Goal: Information Seeking & Learning: Learn about a topic

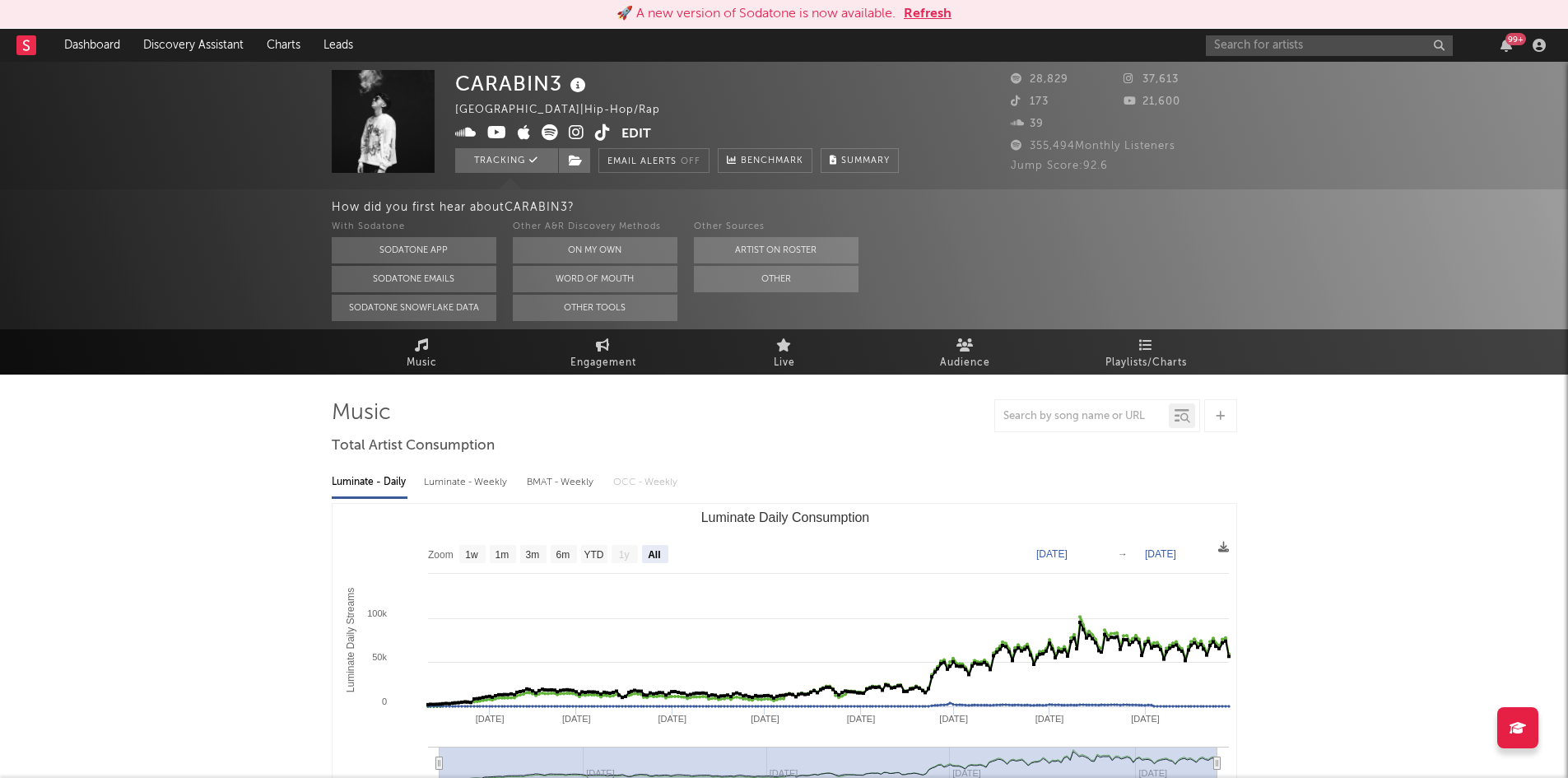
select select "All"
drag, startPoint x: 1107, startPoint y: 164, endPoint x: 1082, endPoint y: 163, distance: 25.0
click at [1082, 163] on div "Jump Score: 92.6" at bounding box center [1124, 166] width 227 height 20
click at [1265, 46] on input "text" at bounding box center [1329, 45] width 247 height 21
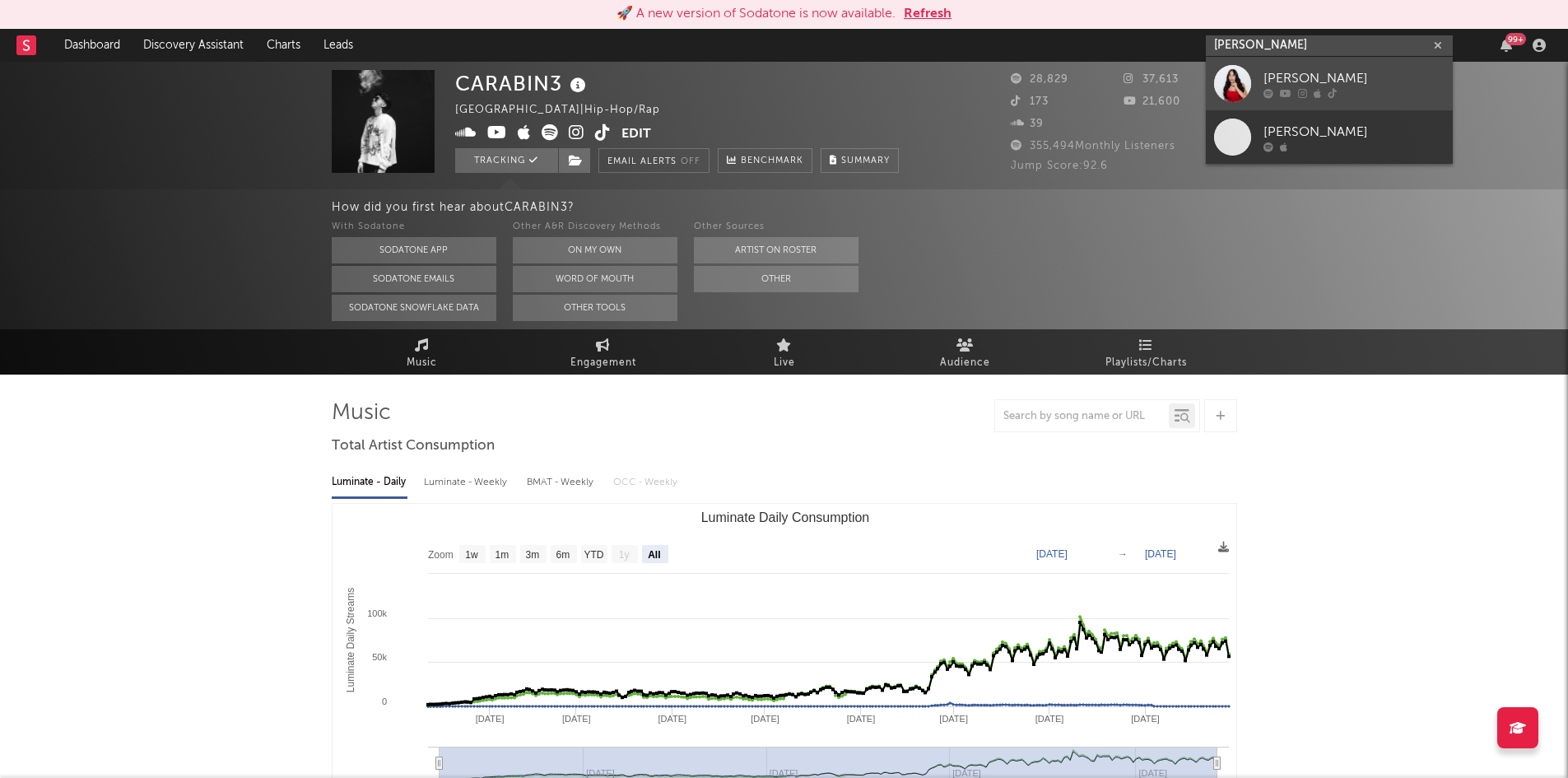
type input "salome brun"
click at [1360, 76] on div "[PERSON_NAME]" at bounding box center [1354, 79] width 182 height 20
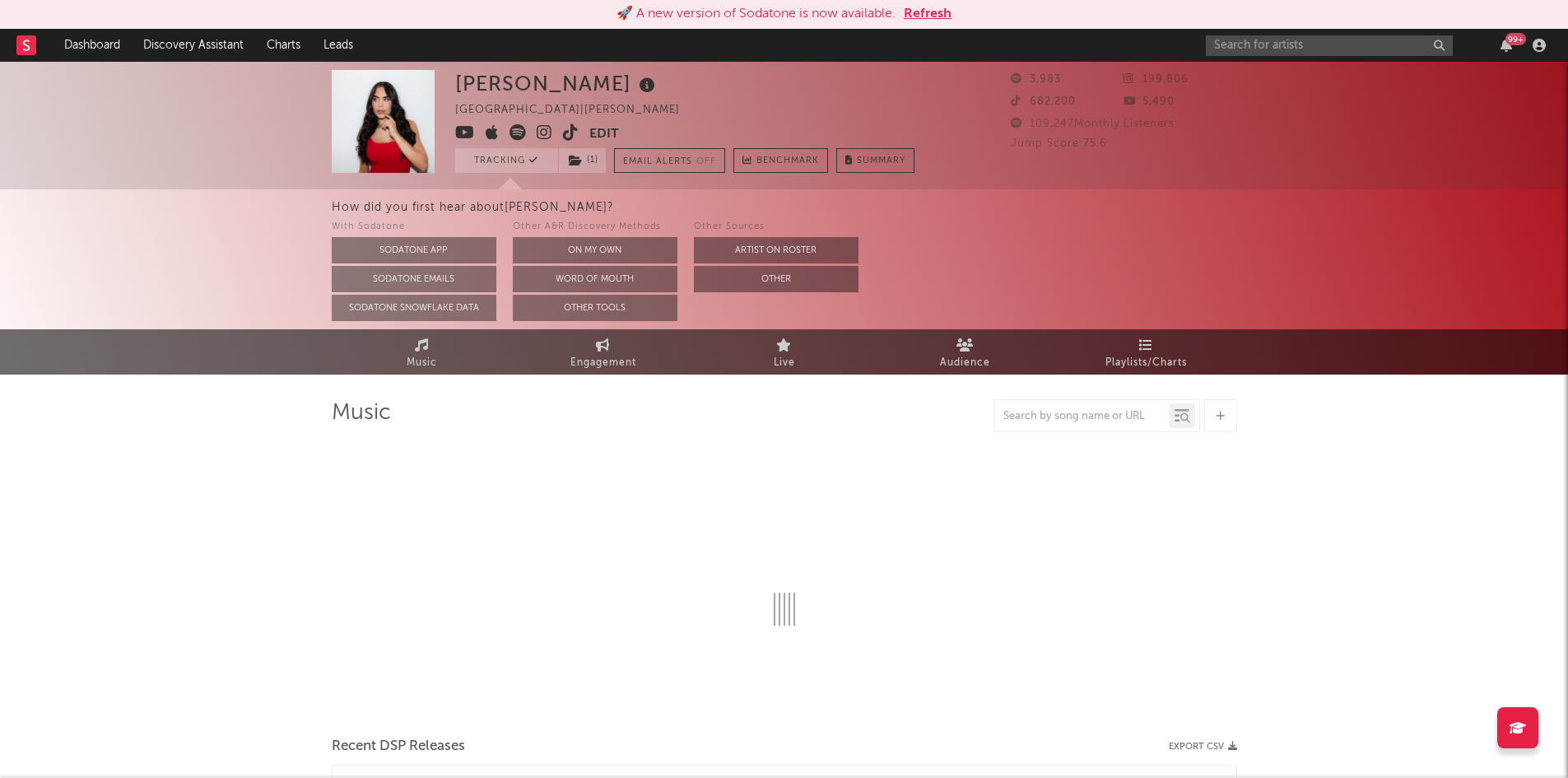
select select "6m"
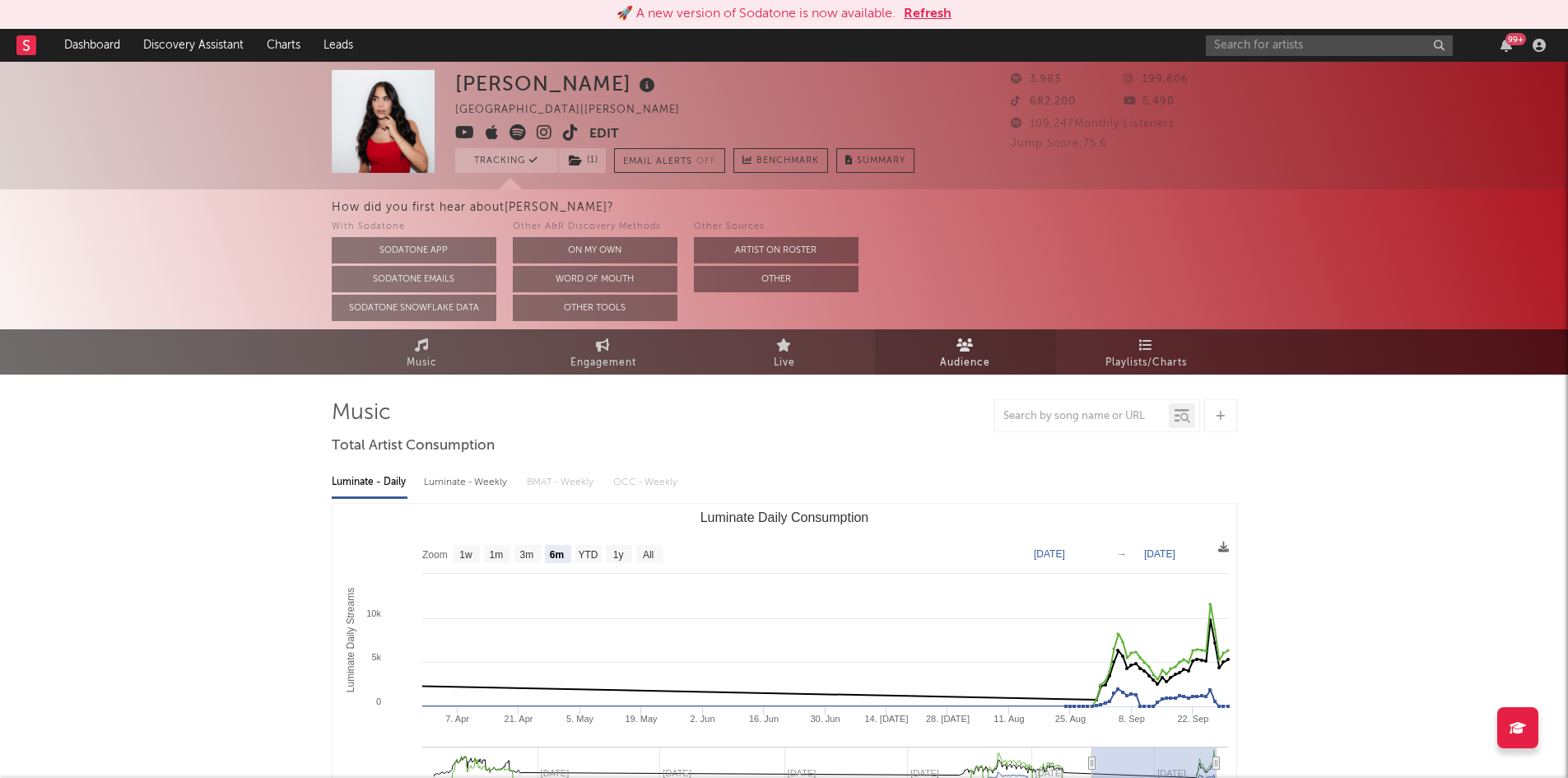
click at [972, 366] on span "Audience" at bounding box center [966, 363] width 51 height 20
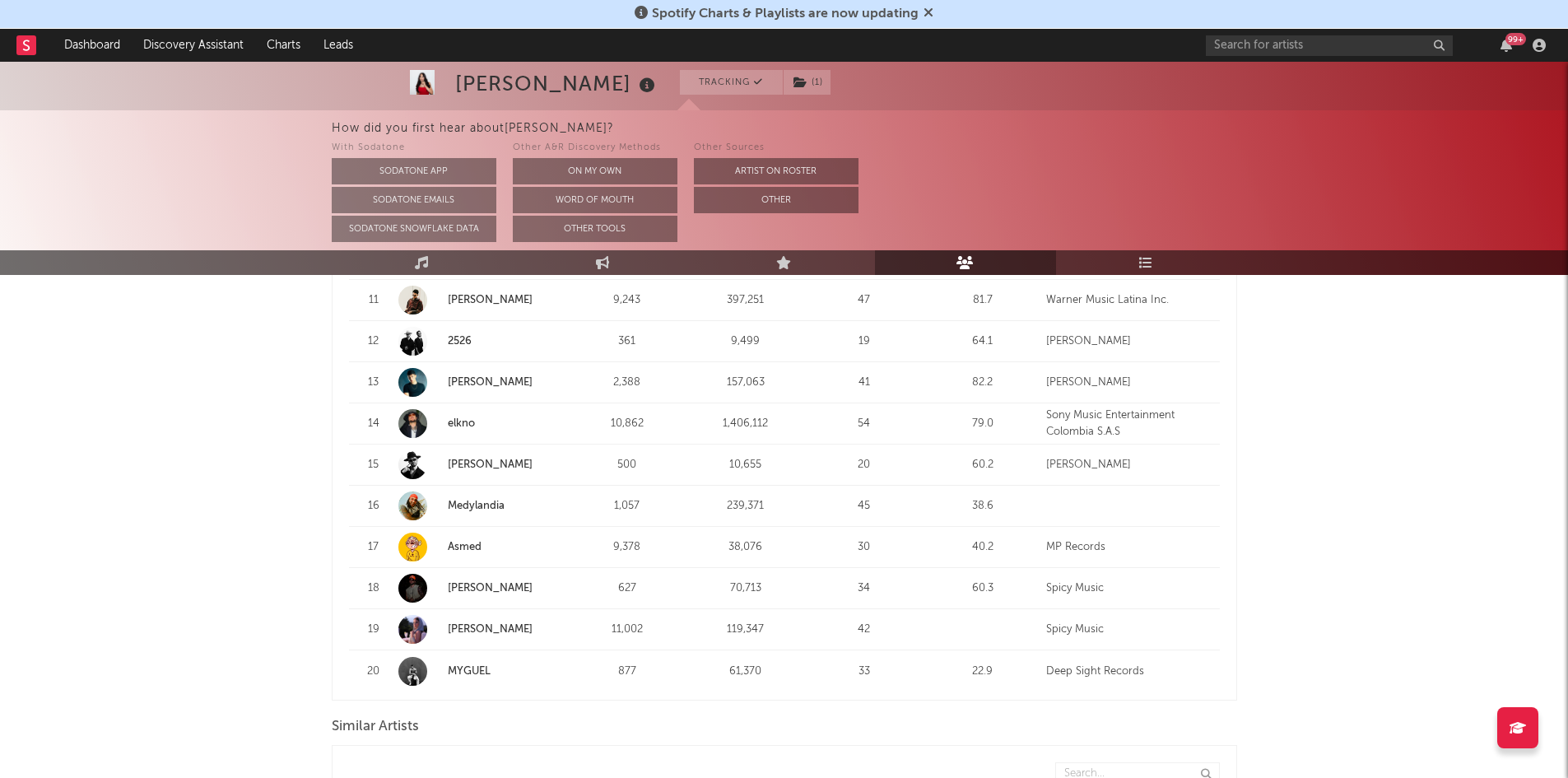
scroll to position [943, 0]
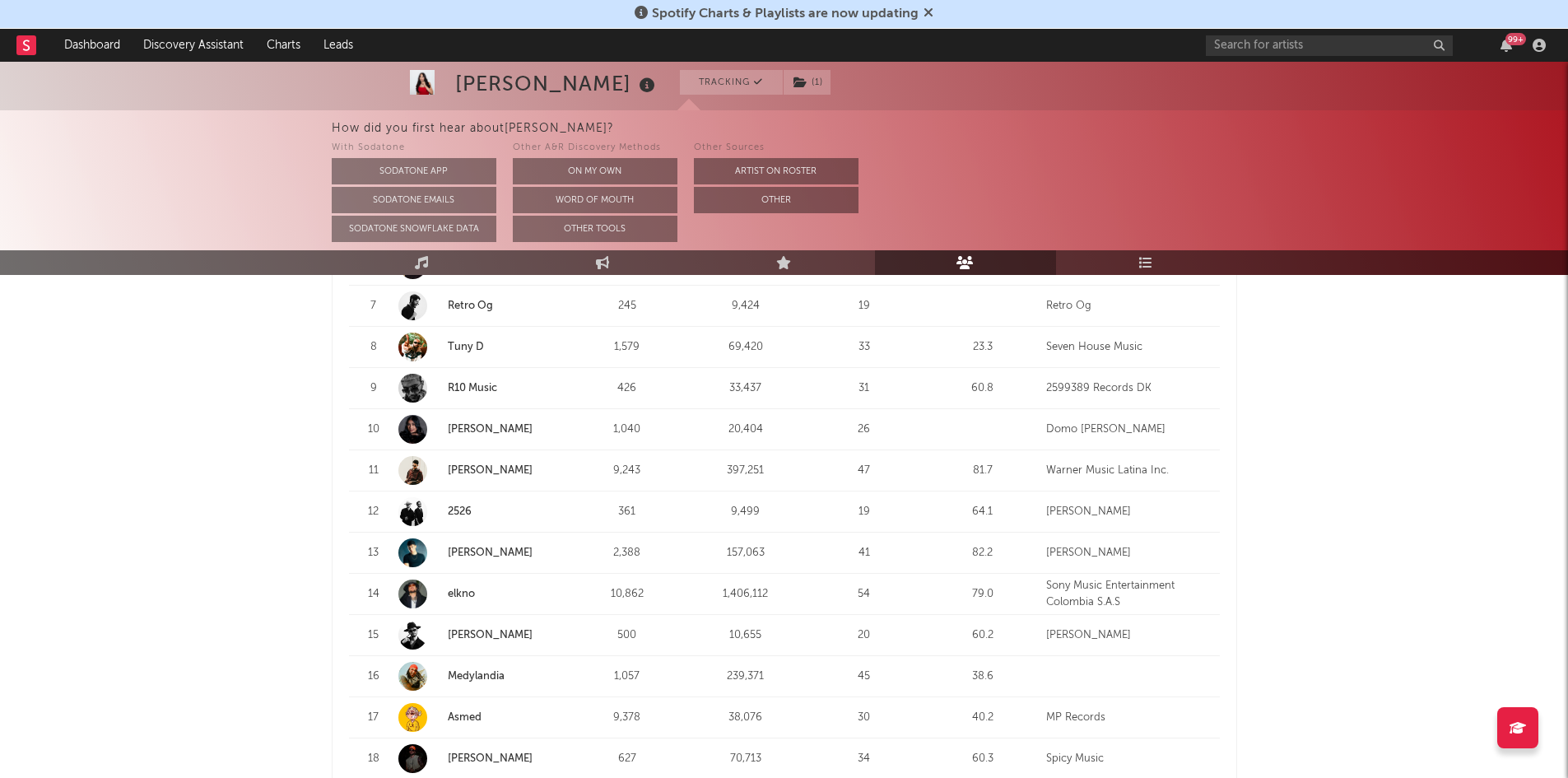
click at [409, 516] on div at bounding box center [413, 512] width 29 height 29
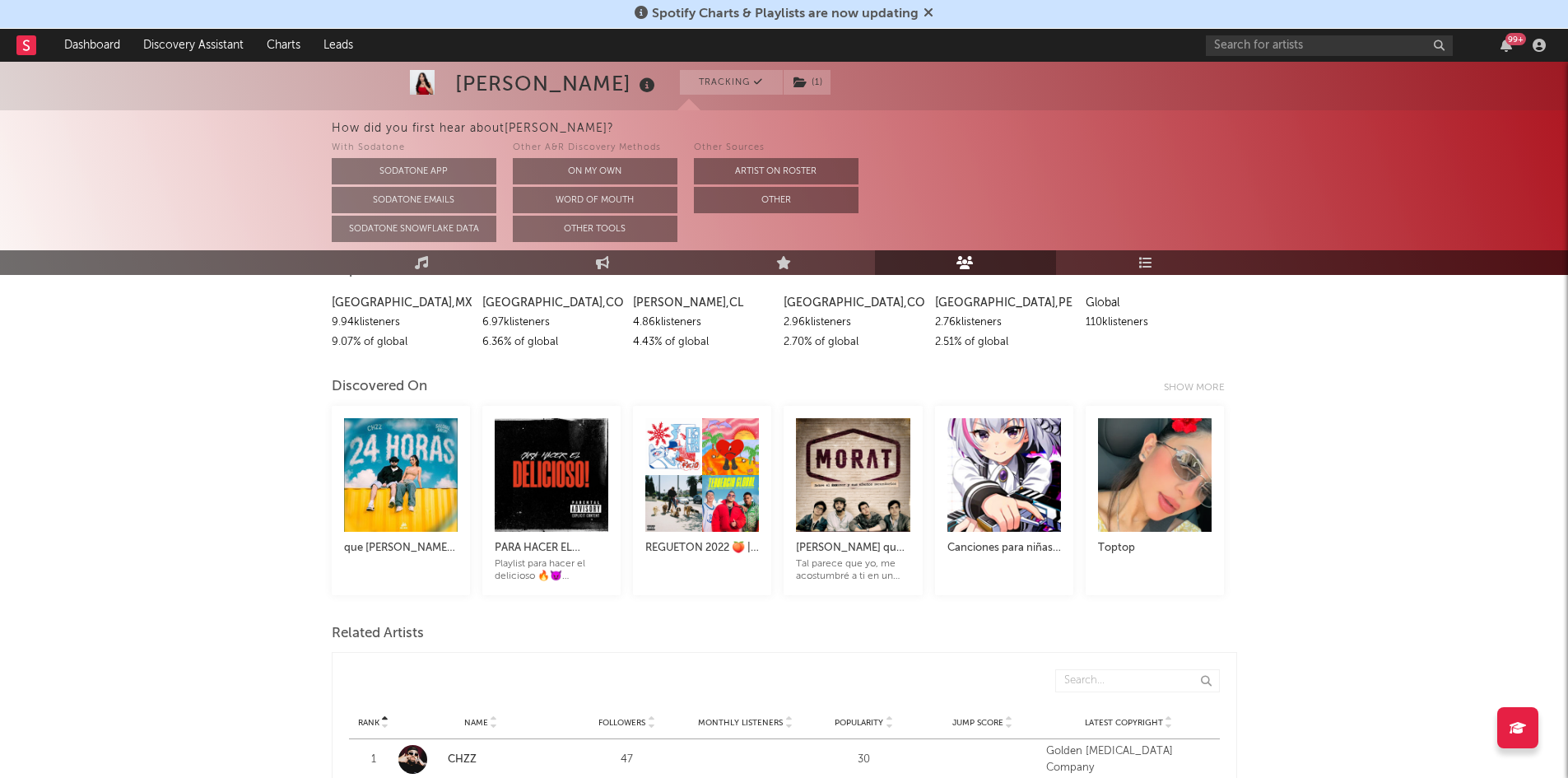
scroll to position [77, 0]
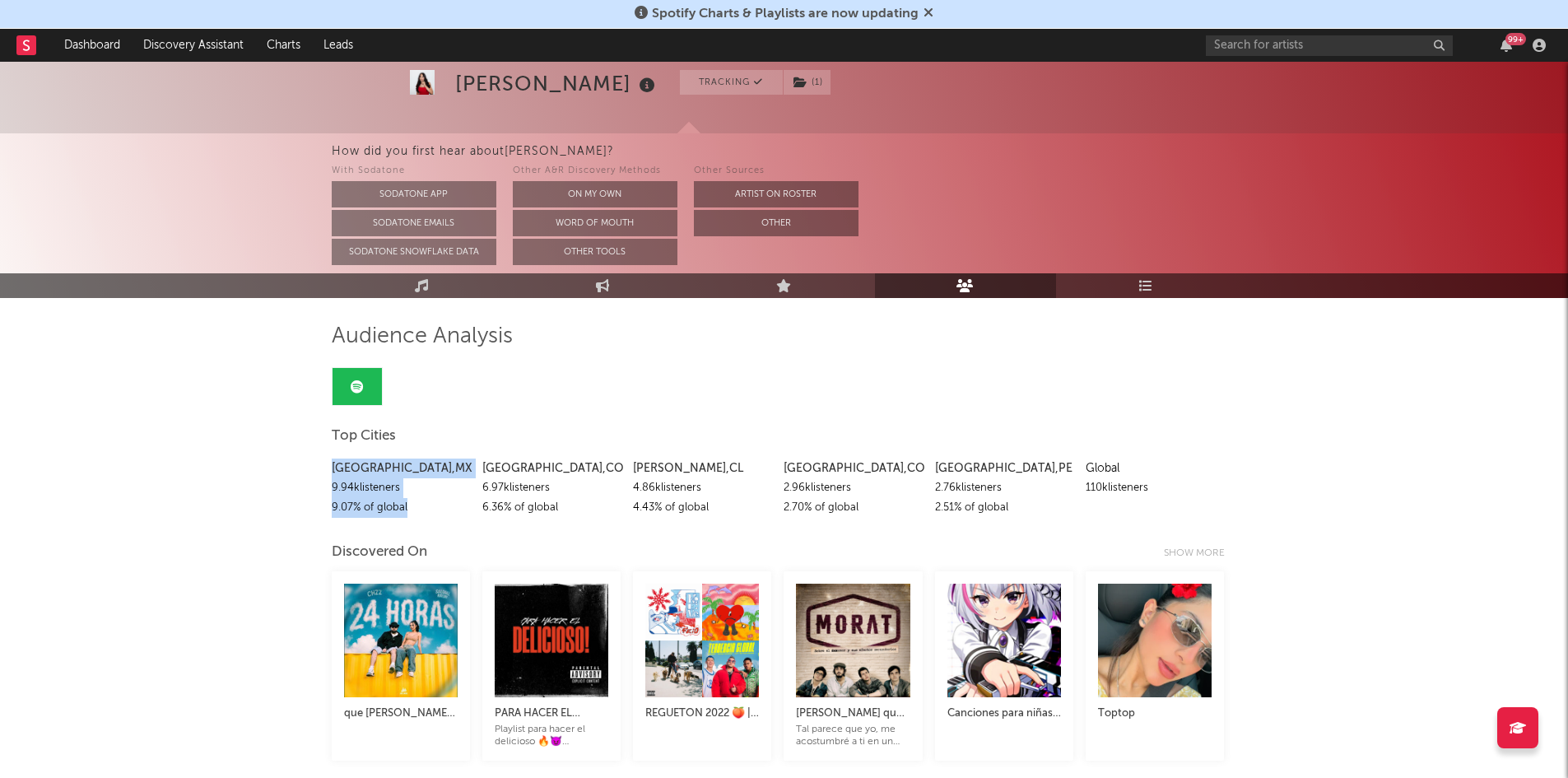
drag, startPoint x: 415, startPoint y: 513, endPoint x: 322, endPoint y: 464, distance: 105.1
drag, startPoint x: 410, startPoint y: 507, endPoint x: 325, endPoint y: 474, distance: 91.2
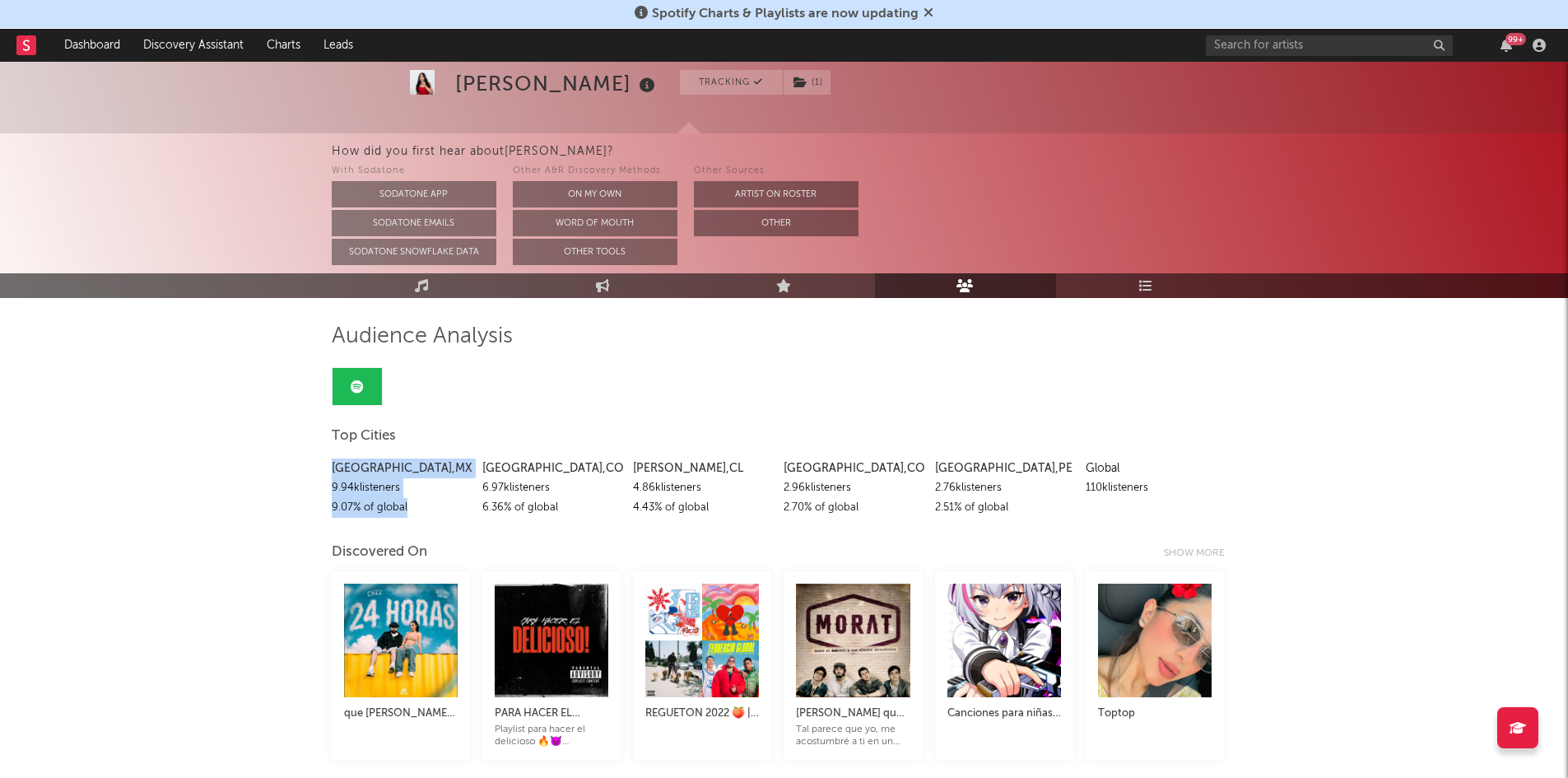
click at [400, 516] on div "9.07 % of global" at bounding box center [400, 508] width 138 height 20
drag, startPoint x: 409, startPoint y: 509, endPoint x: 323, endPoint y: 470, distance: 94.4
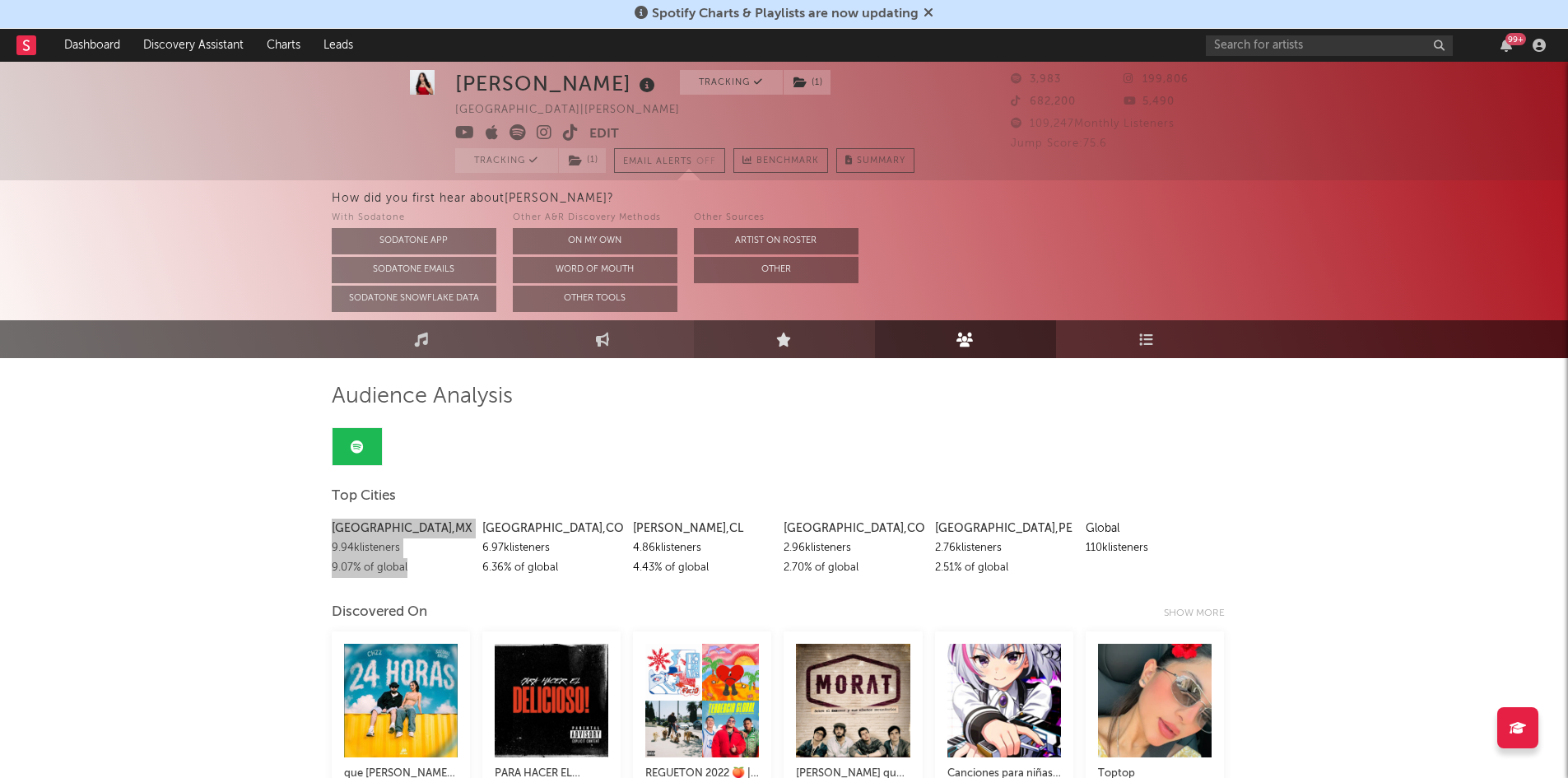
scroll to position [17, 0]
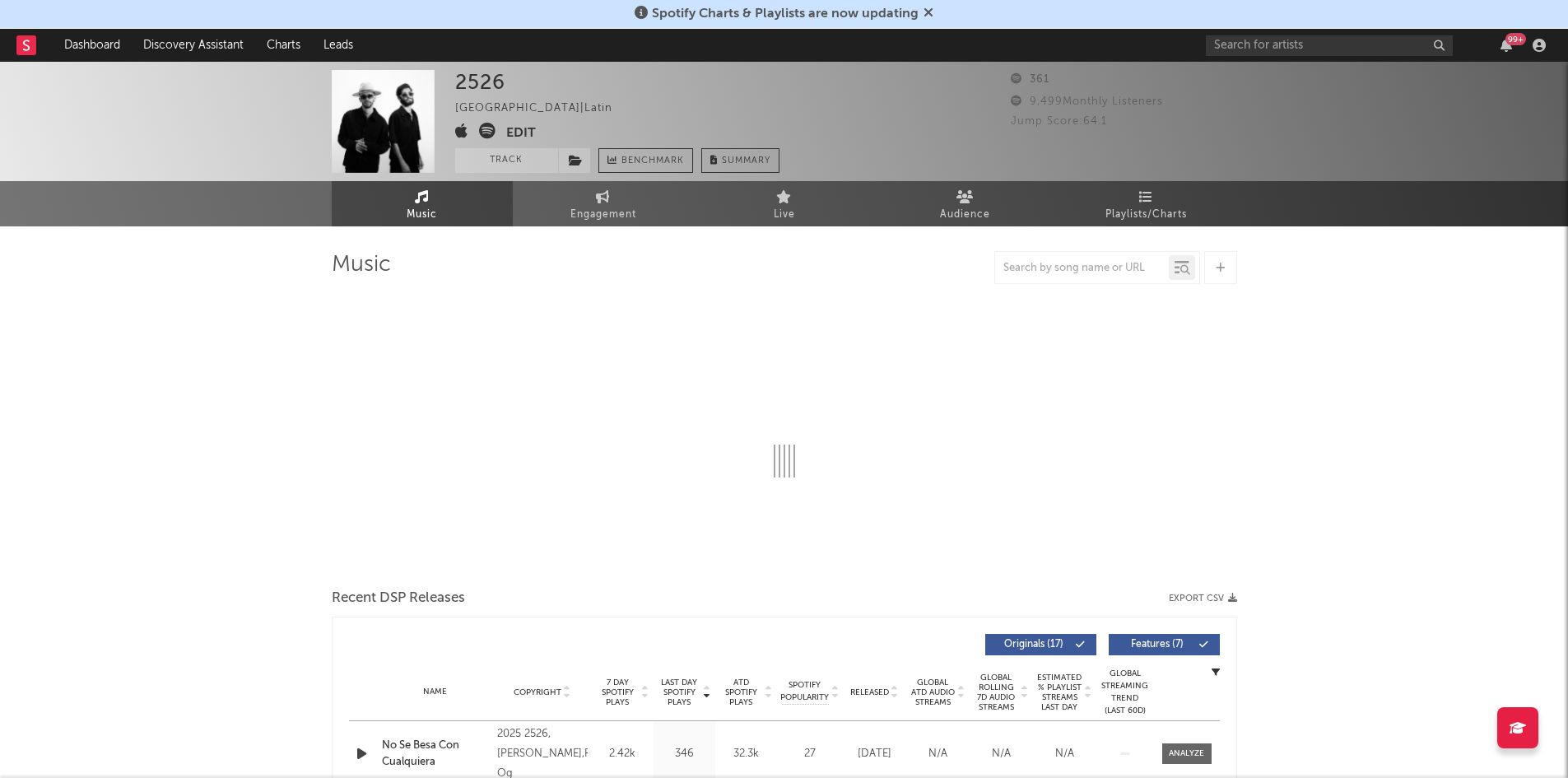
select select "1w"
